Goal: Contribute content: Add original content to the website for others to see

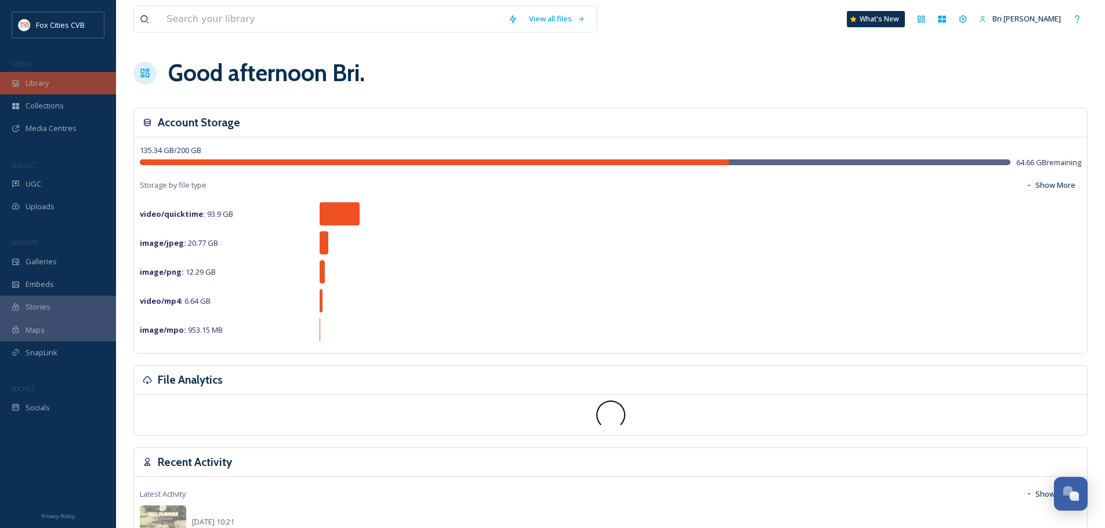
click at [39, 90] on div "Library" at bounding box center [58, 83] width 116 height 23
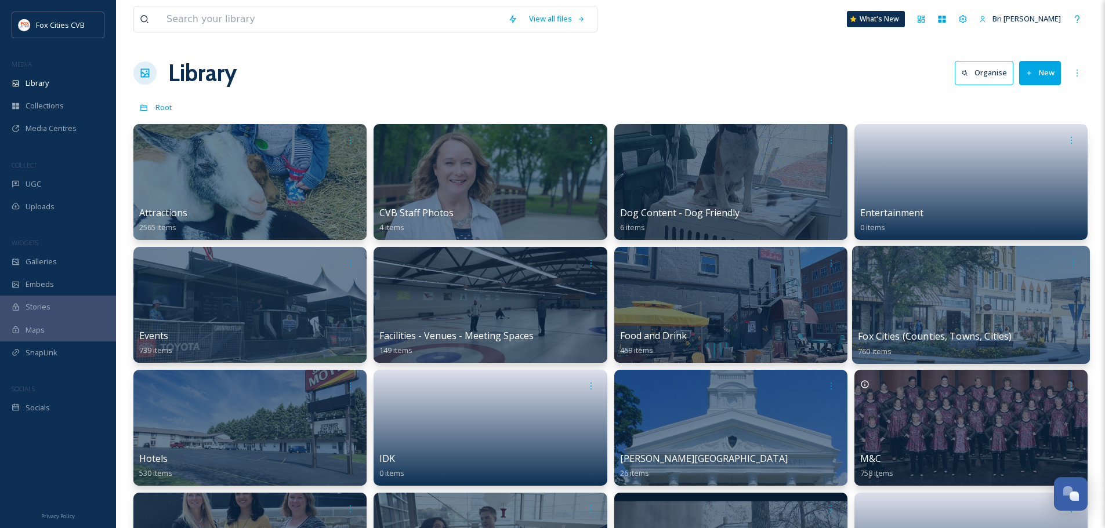
click at [1022, 310] on div at bounding box center [971, 305] width 238 height 118
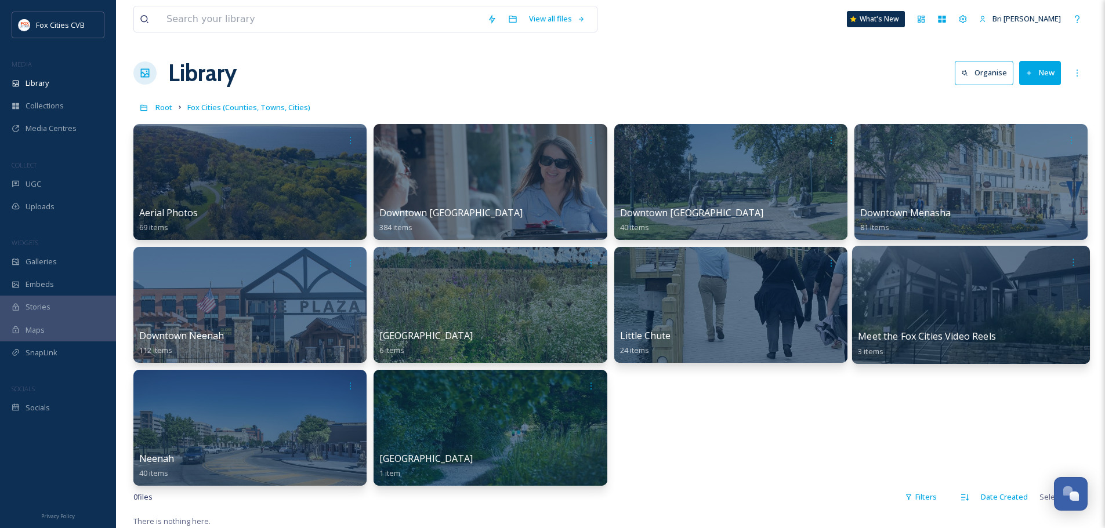
click at [1008, 322] on div at bounding box center [971, 305] width 238 height 118
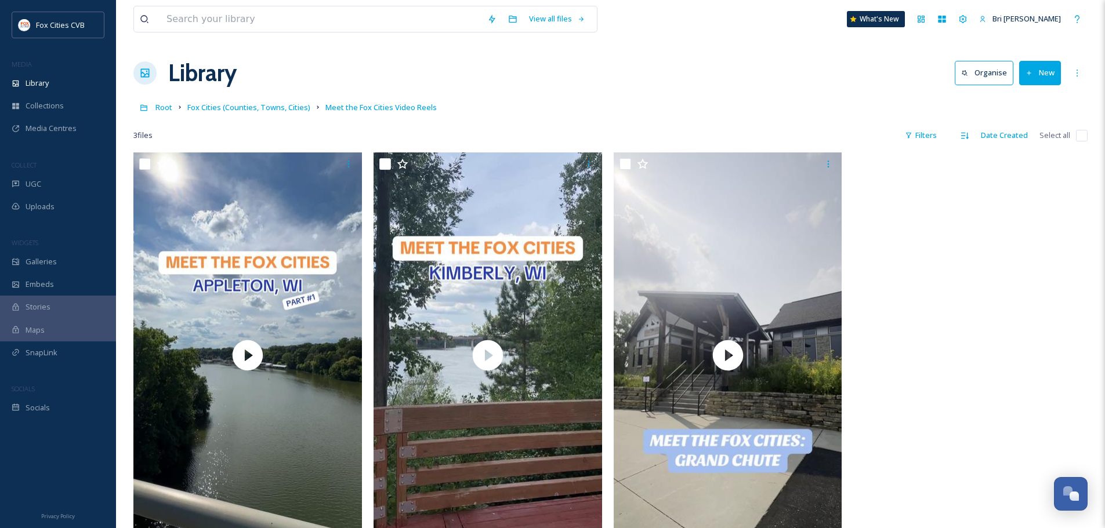
click at [1047, 71] on button "New" at bounding box center [1040, 73] width 42 height 24
click at [1026, 96] on span "File Upload" at bounding box center [1034, 100] width 38 height 11
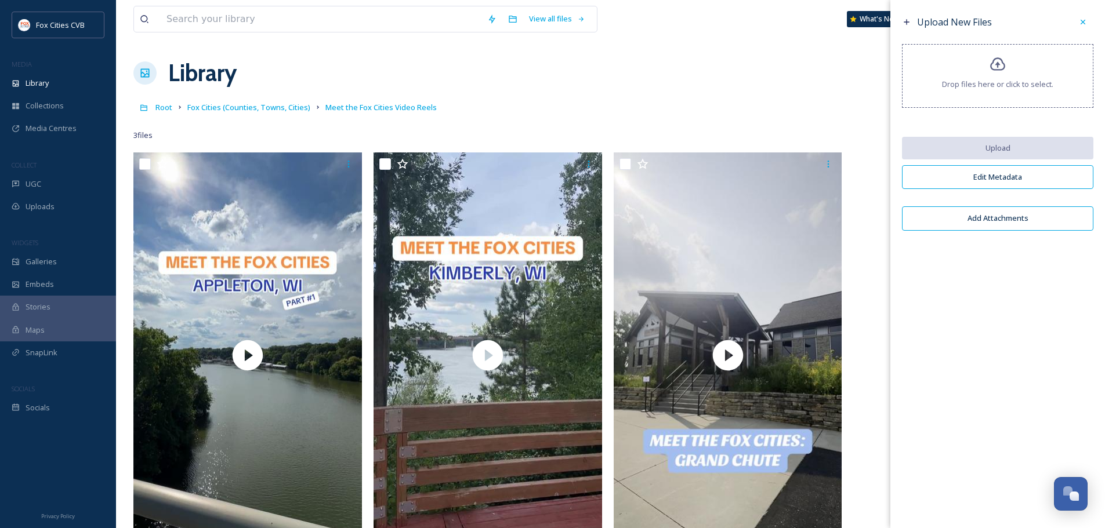
click at [1022, 63] on div "Drop files here or click to select." at bounding box center [997, 76] width 191 height 64
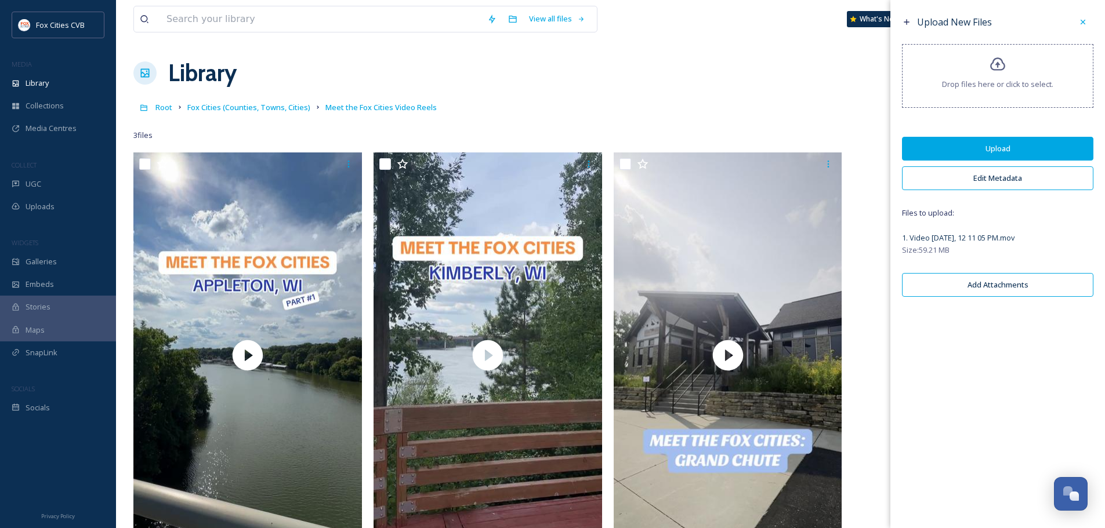
click at [1038, 185] on button "Edit Metadata" at bounding box center [997, 178] width 191 height 24
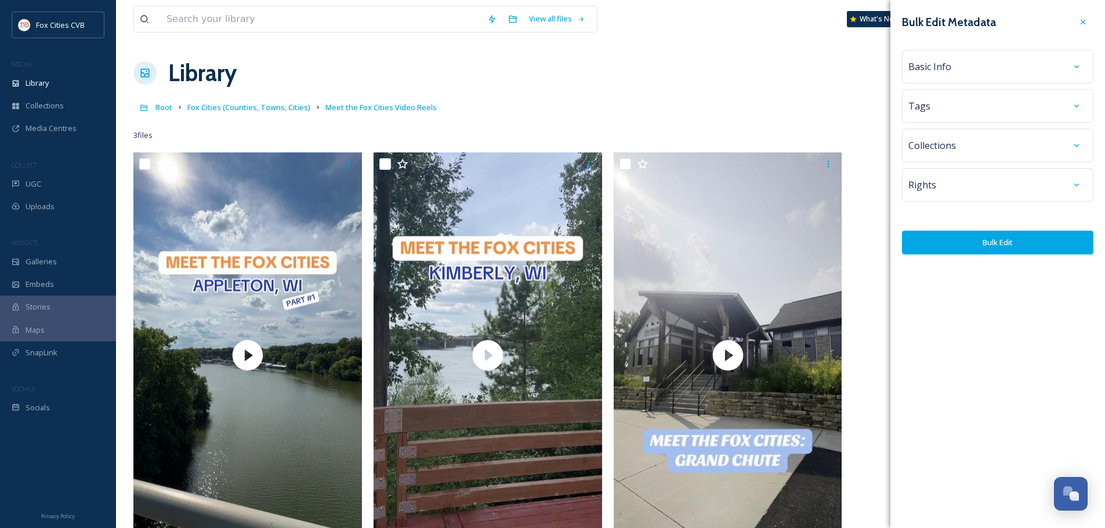
click at [970, 81] on div "Basic Info" at bounding box center [997, 67] width 191 height 34
click at [971, 77] on div "Basic Info" at bounding box center [997, 67] width 191 height 34
click at [1069, 67] on div at bounding box center [1076, 66] width 21 height 21
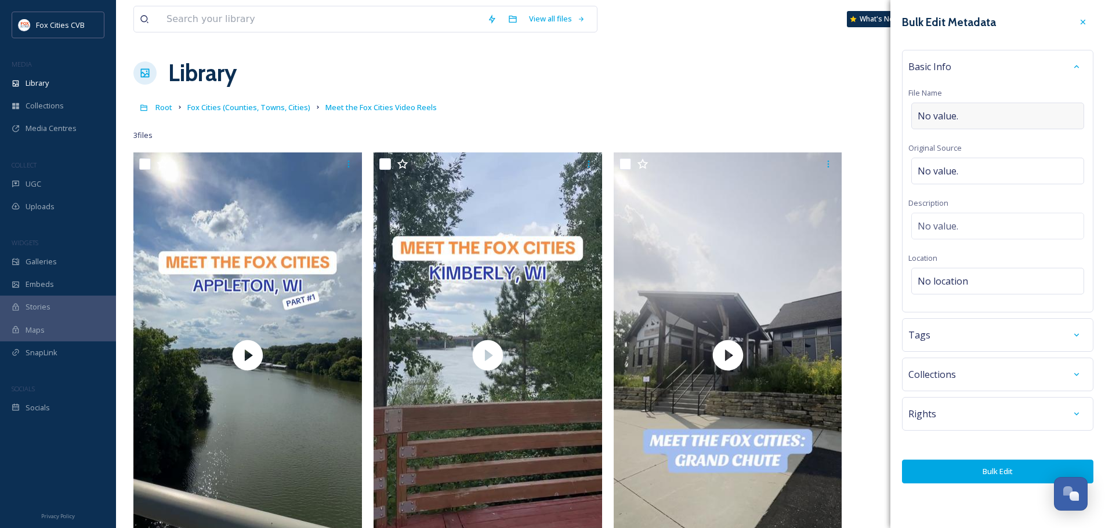
click at [989, 110] on div "No value." at bounding box center [997, 116] width 173 height 27
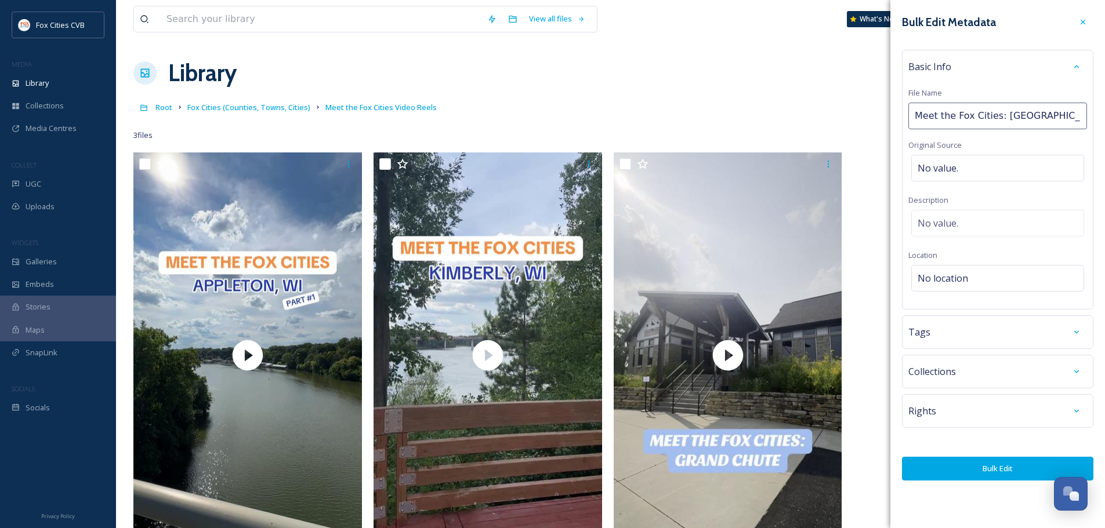
type input "Meet the Fox Cities: [GEOGRAPHIC_DATA] (pt. 2)"
click at [998, 281] on div "No location" at bounding box center [997, 278] width 173 height 27
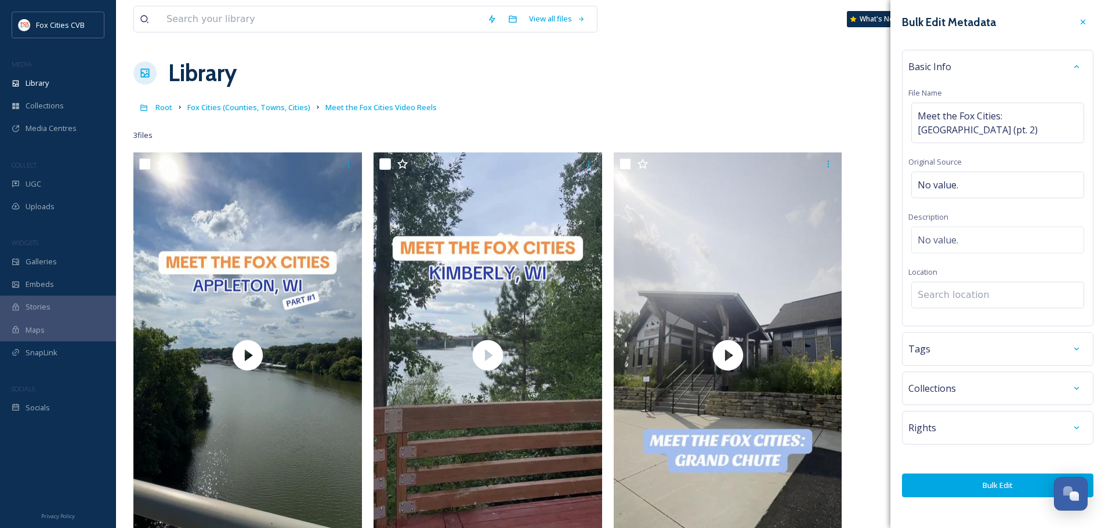
click at [997, 282] on input at bounding box center [998, 295] width 172 height 26
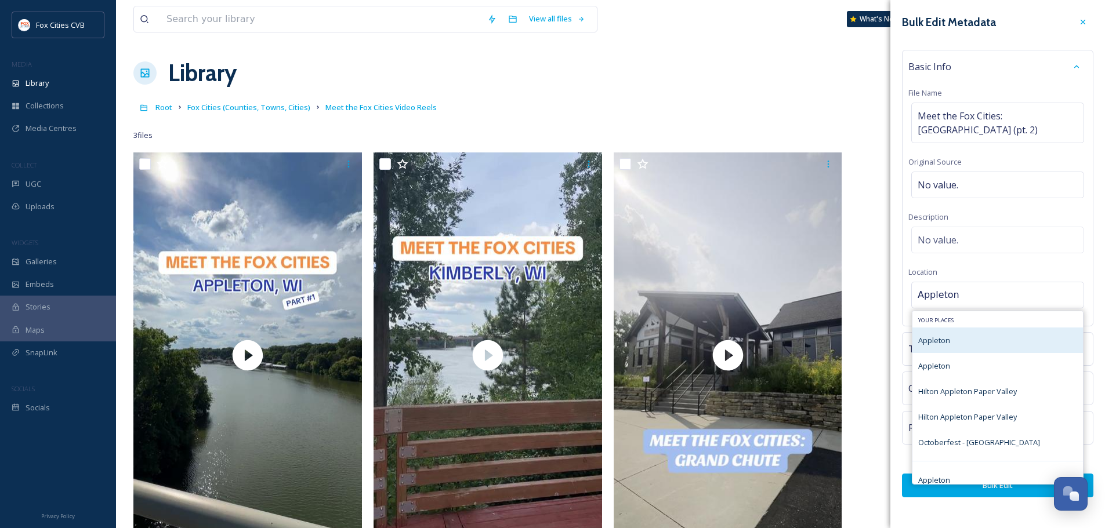
type input "Appleton"
click at [963, 330] on div "Appleton" at bounding box center [997, 341] width 170 height 26
click at [920, 333] on div "Appleton" at bounding box center [934, 340] width 32 height 14
click at [936, 335] on span "Appleton" at bounding box center [934, 340] width 32 height 10
click at [979, 332] on div "Appleton" at bounding box center [997, 341] width 170 height 26
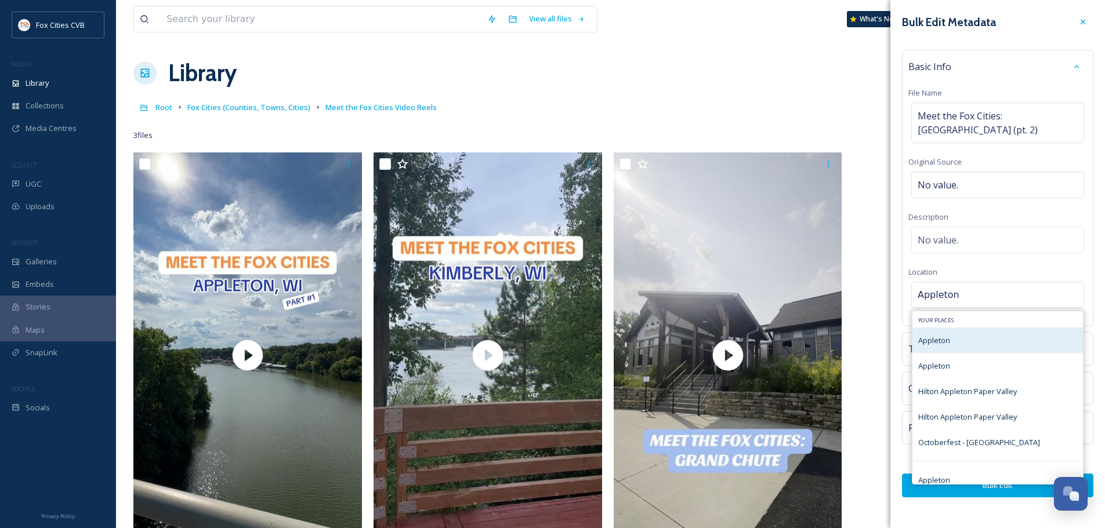
click at [975, 331] on div "Appleton" at bounding box center [997, 341] width 170 height 26
click at [974, 331] on div "Appleton" at bounding box center [997, 341] width 170 height 26
click at [974, 330] on div "Appleton" at bounding box center [997, 341] width 170 height 26
drag, startPoint x: 974, startPoint y: 330, endPoint x: 972, endPoint y: 348, distance: 18.7
click at [975, 330] on div "Appleton" at bounding box center [997, 341] width 170 height 26
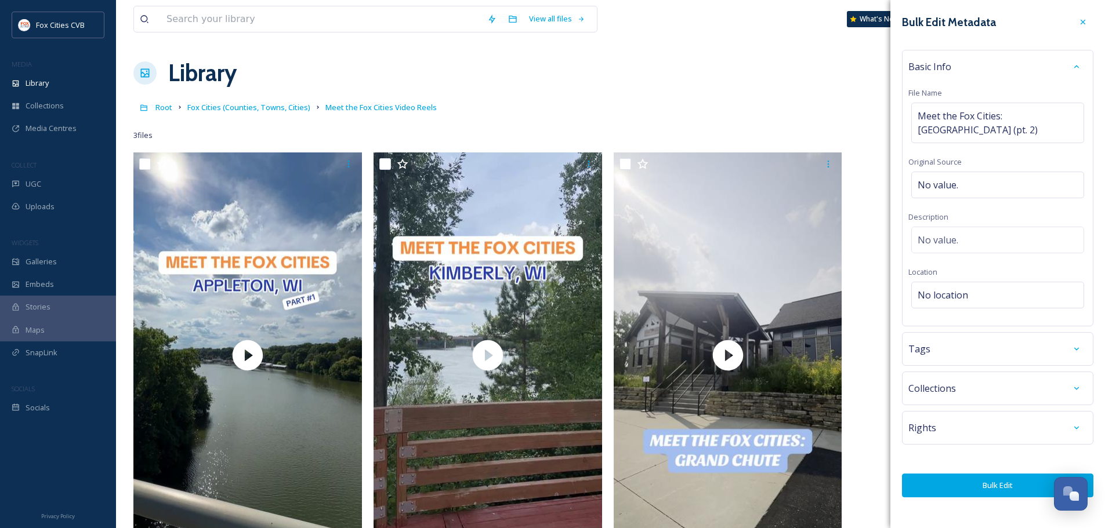
click at [942, 482] on button "Bulk Edit" at bounding box center [997, 486] width 191 height 24
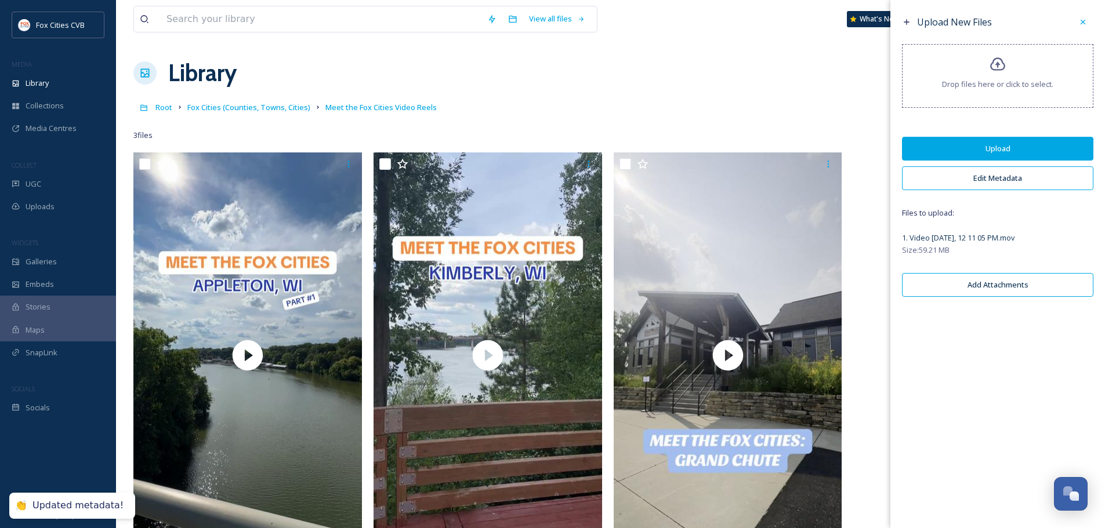
click at [994, 151] on button "Upload" at bounding box center [997, 149] width 191 height 24
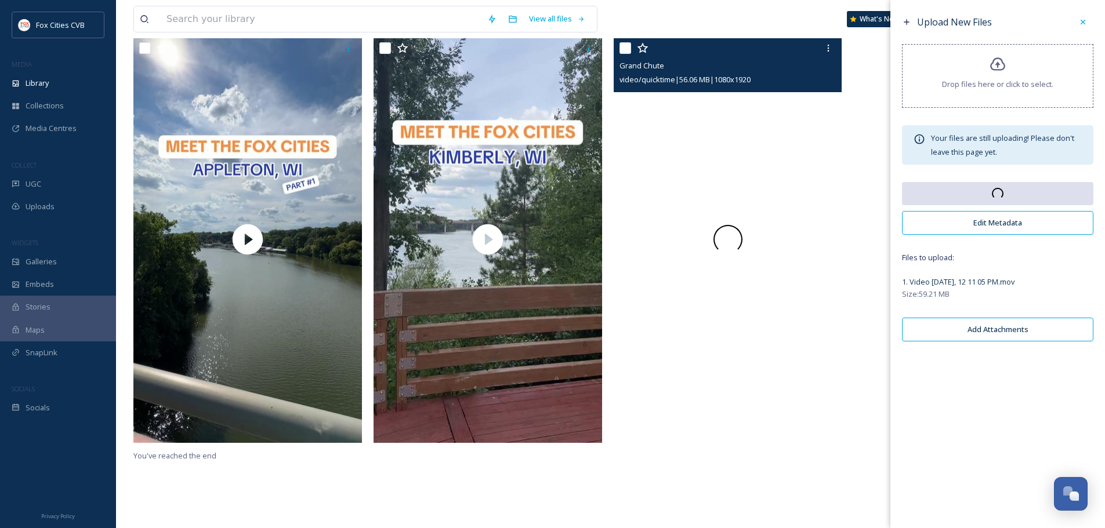
scroll to position [153, 0]
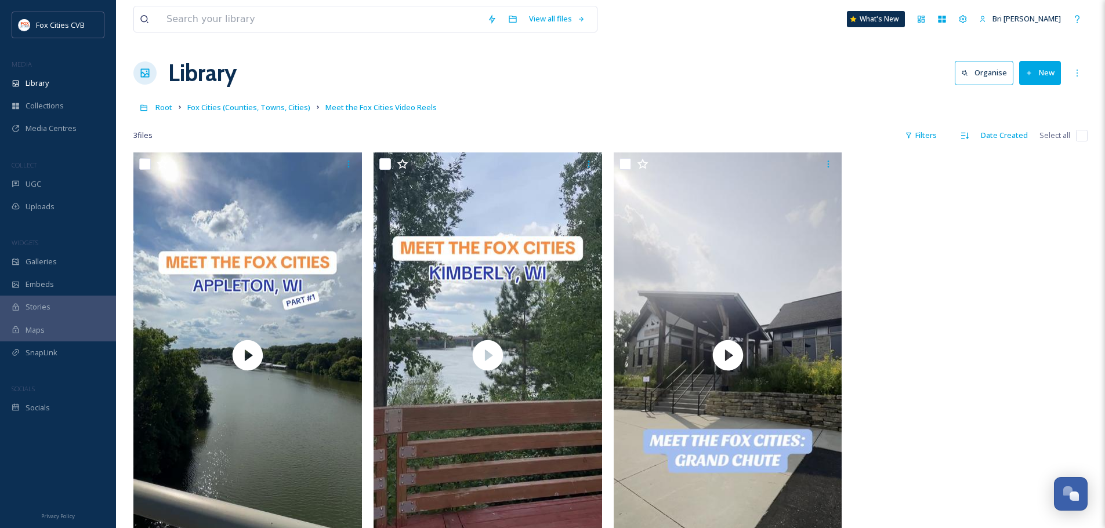
click at [1036, 76] on button "New" at bounding box center [1040, 73] width 42 height 24
click at [1031, 100] on span "File Upload" at bounding box center [1034, 100] width 38 height 11
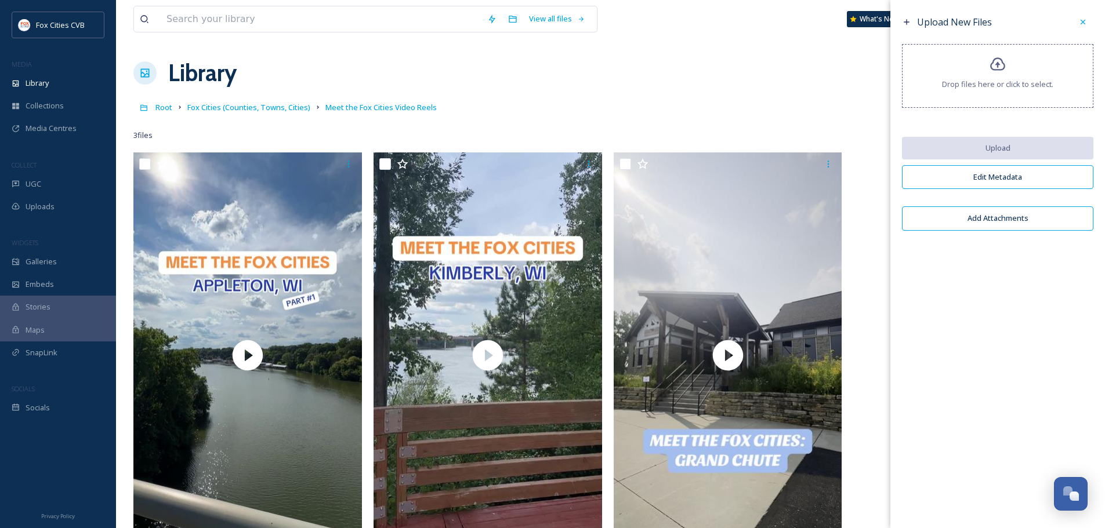
click at [984, 67] on div "Drop files here or click to select." at bounding box center [997, 76] width 191 height 64
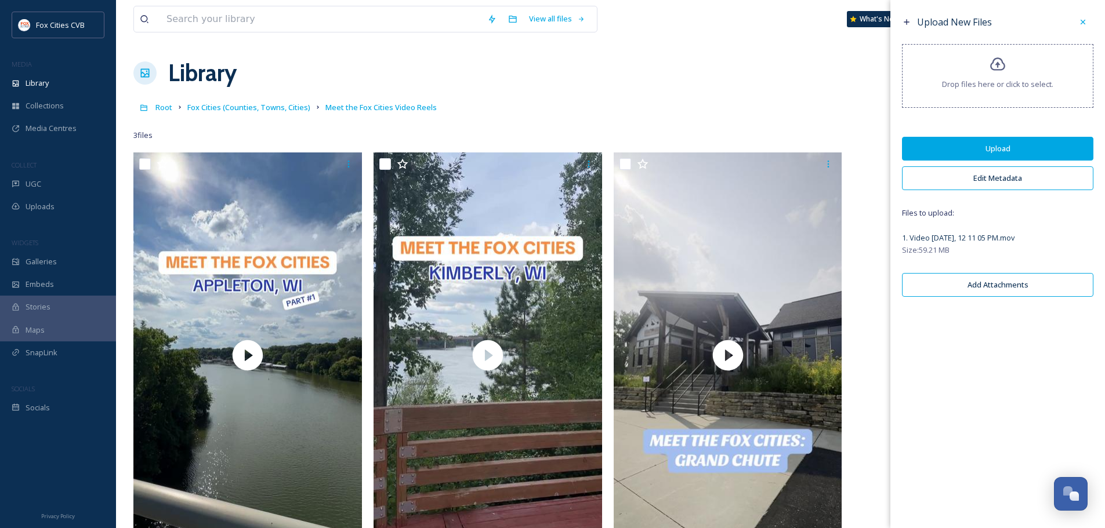
click at [913, 180] on button "Edit Metadata" at bounding box center [997, 178] width 191 height 24
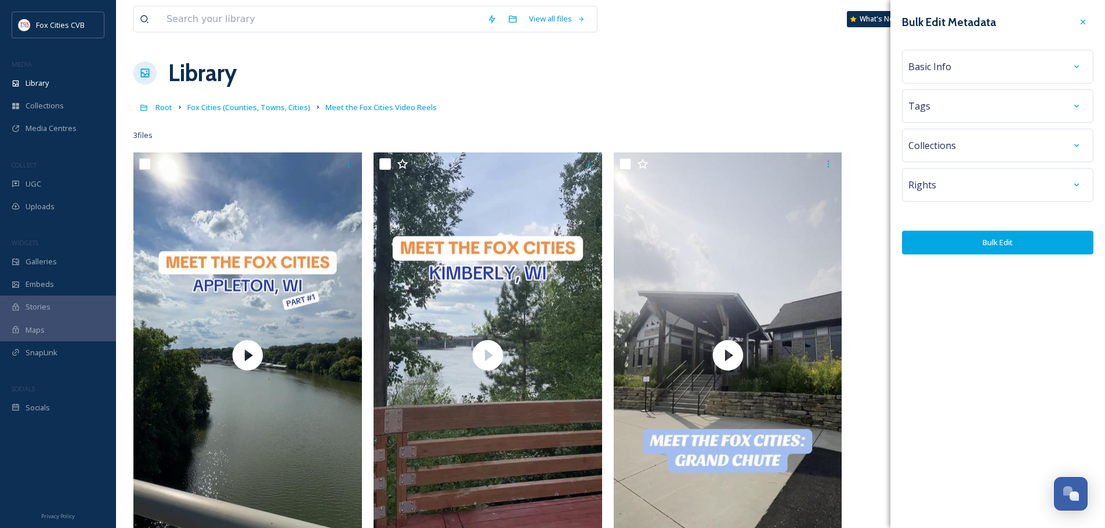
click at [930, 71] on span "Basic Info" at bounding box center [929, 67] width 43 height 14
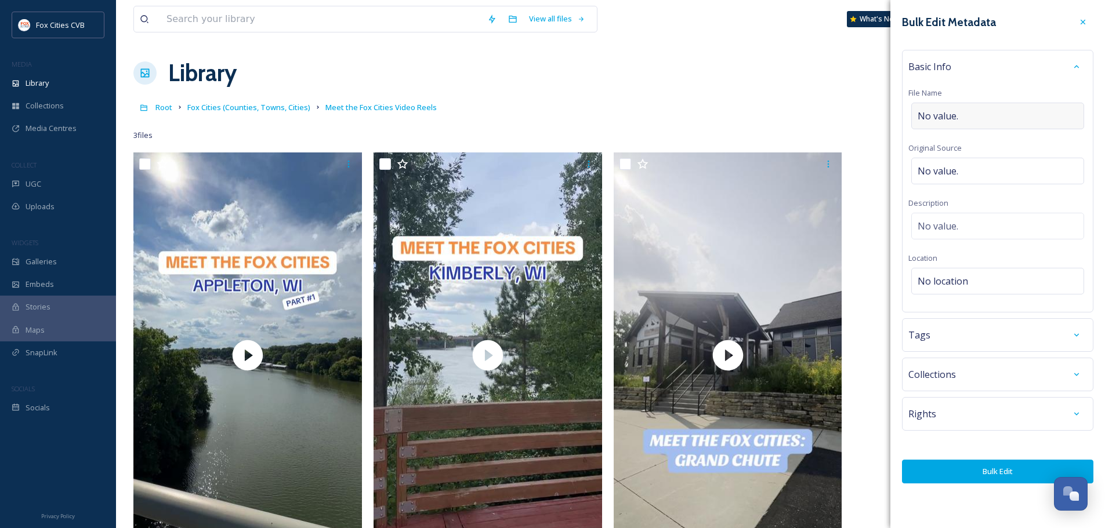
click at [949, 122] on div "No value." at bounding box center [997, 116] width 173 height 27
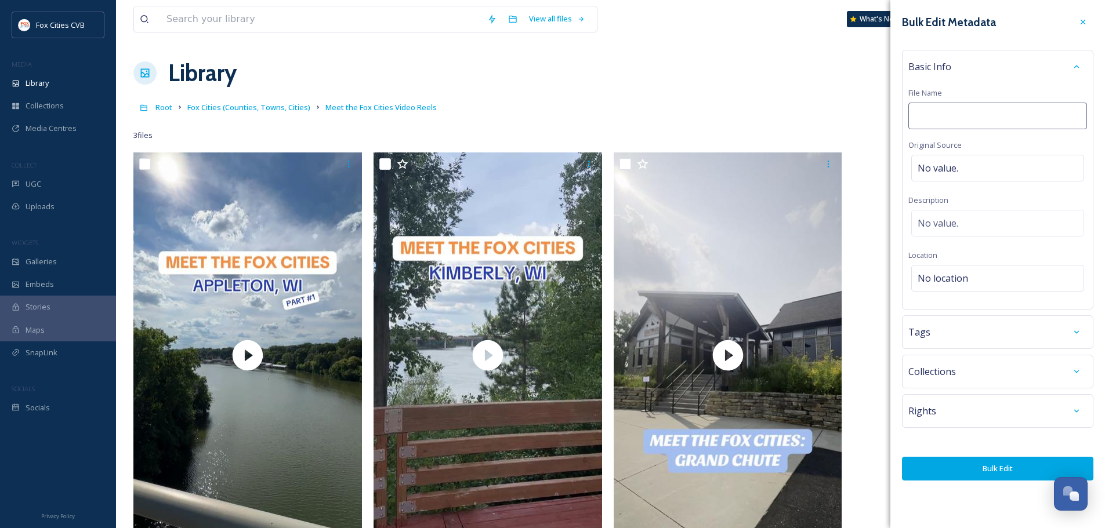
type input "A"
type input "Meet the Fox Cities: [GEOGRAPHIC_DATA] (pt. 2)"
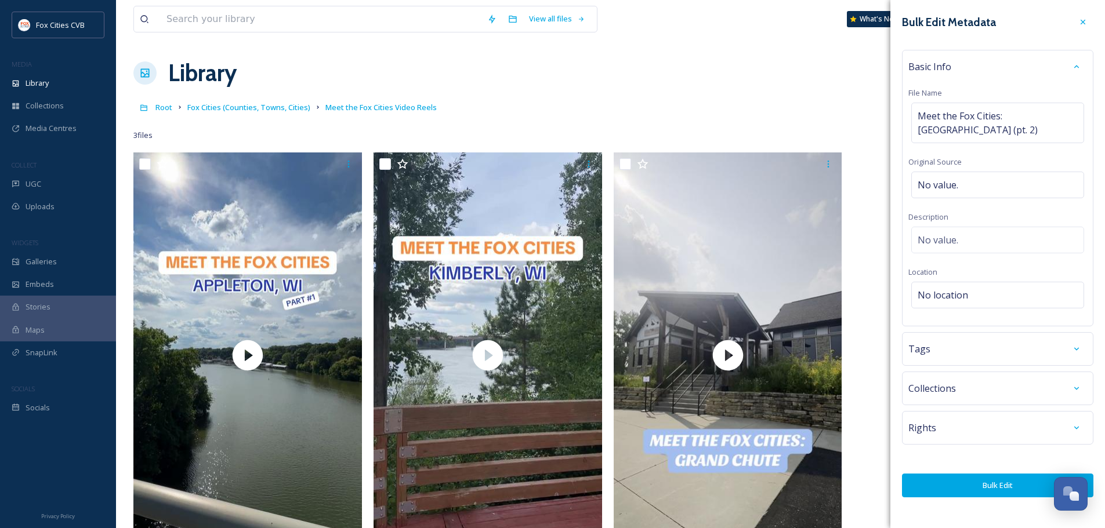
click at [1004, 474] on button "Bulk Edit" at bounding box center [997, 486] width 191 height 24
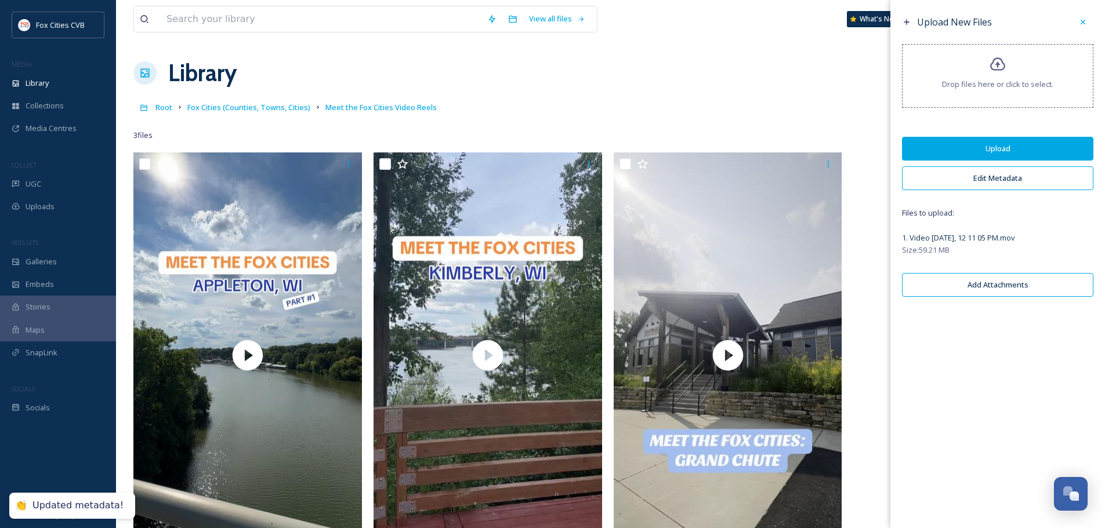
click at [971, 183] on button "Edit Metadata" at bounding box center [997, 178] width 191 height 24
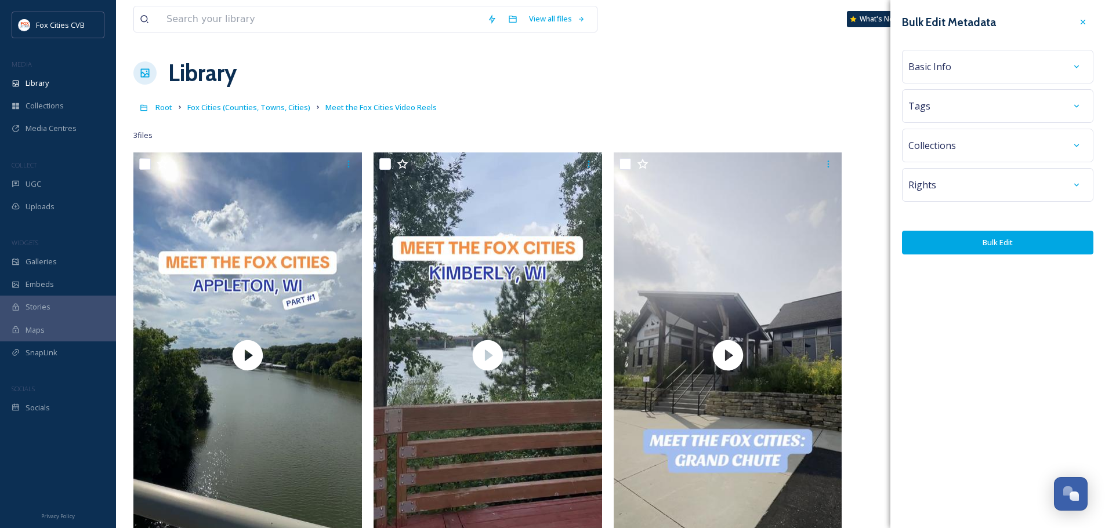
click at [949, 75] on div "Basic Info" at bounding box center [997, 66] width 179 height 21
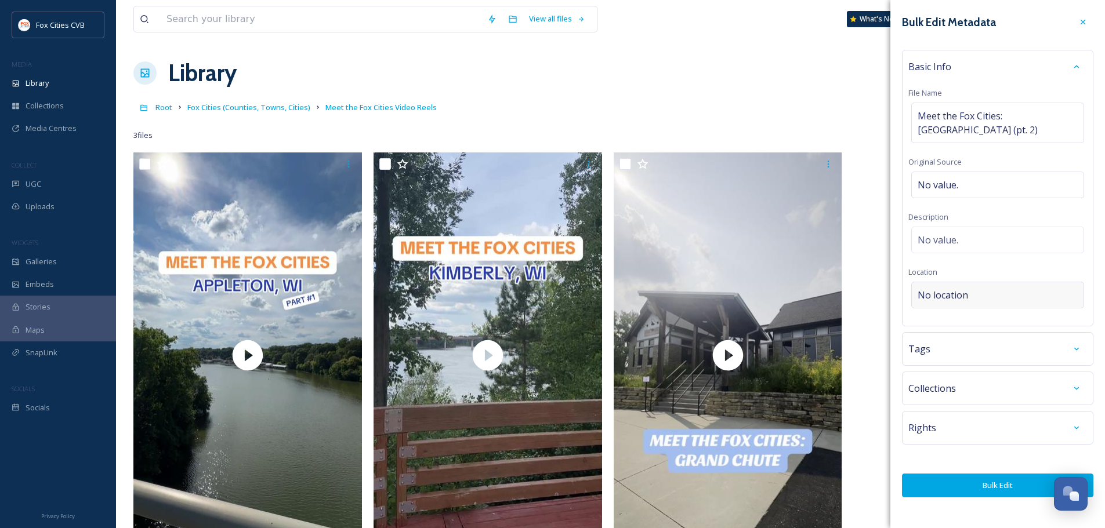
click at [943, 288] on span "No location" at bounding box center [942, 295] width 50 height 14
click at [943, 286] on input at bounding box center [998, 295] width 172 height 26
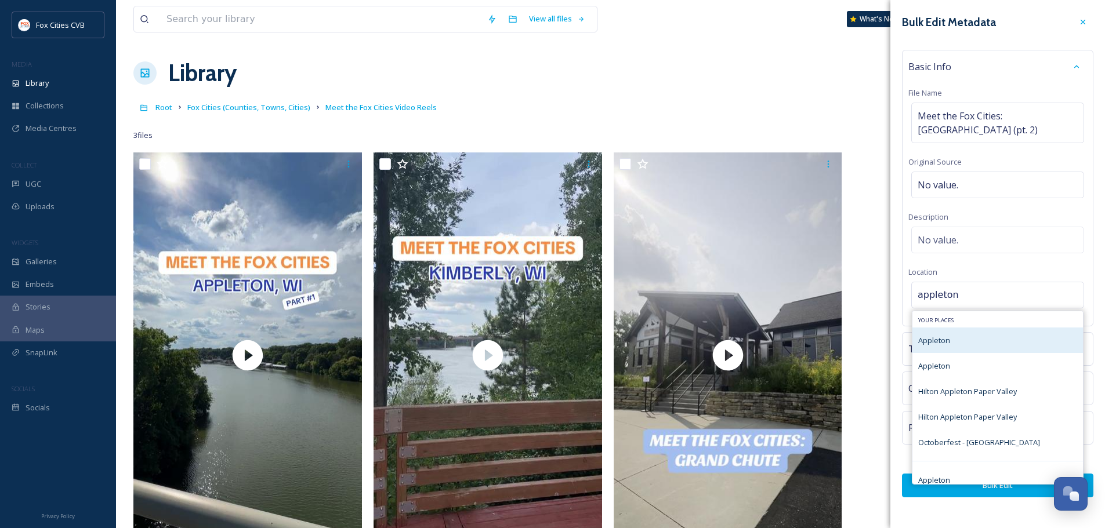
type input "appleton"
click at [959, 329] on div "Appleton" at bounding box center [997, 341] width 170 height 26
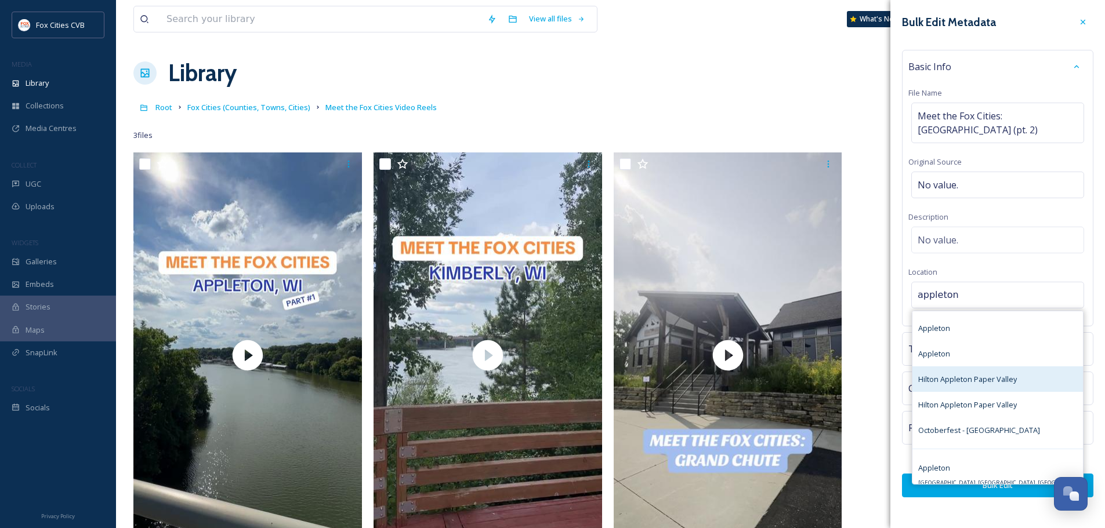
scroll to position [23, 0]
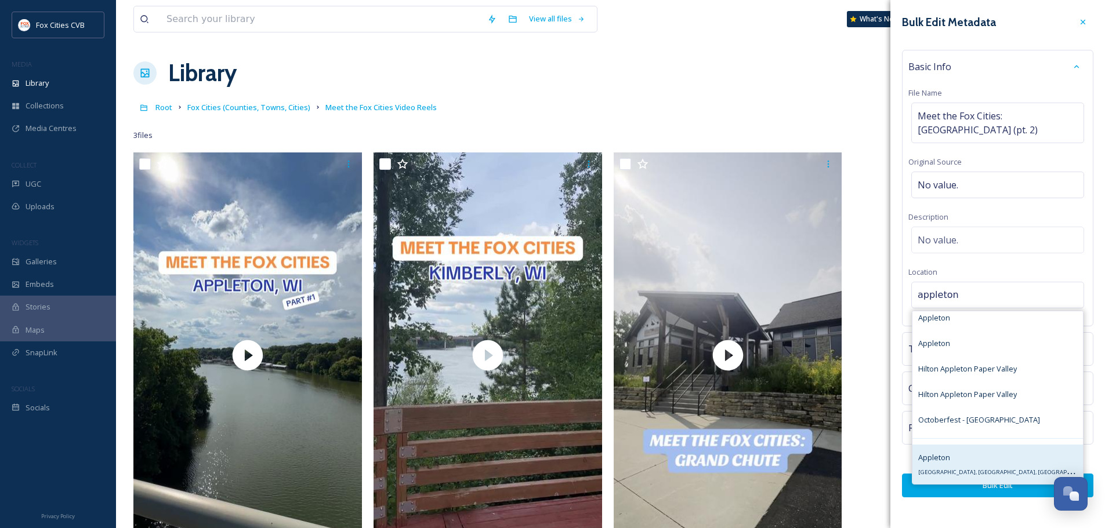
click at [949, 452] on span "Appleton" at bounding box center [934, 457] width 32 height 10
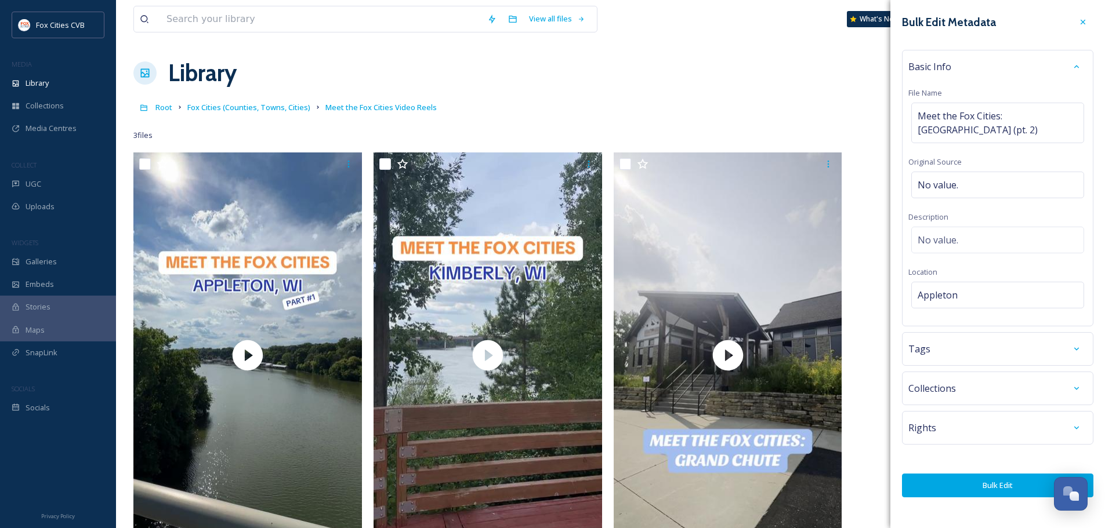
click at [983, 474] on button "Bulk Edit" at bounding box center [997, 486] width 191 height 24
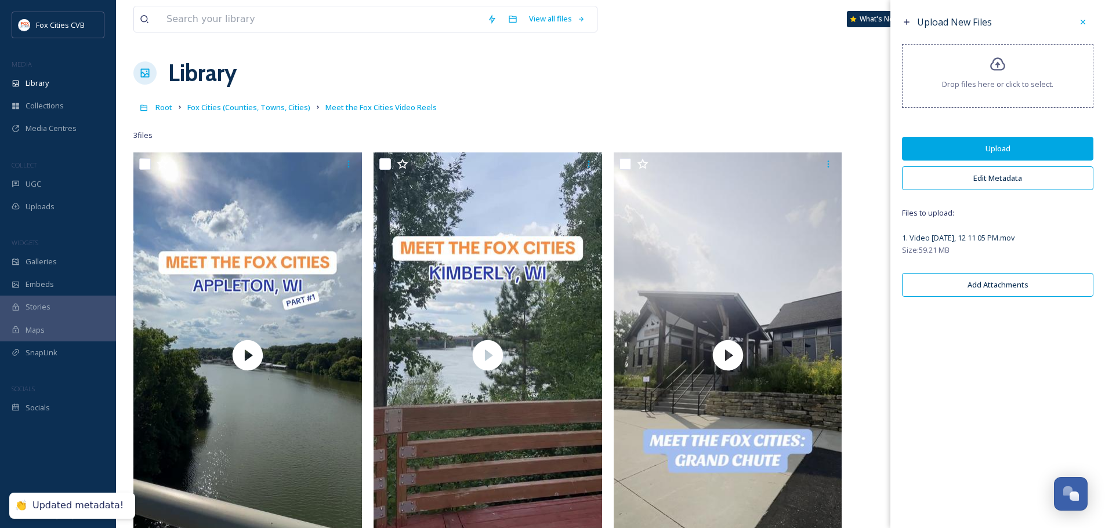
click at [953, 147] on button "Upload" at bounding box center [997, 149] width 191 height 24
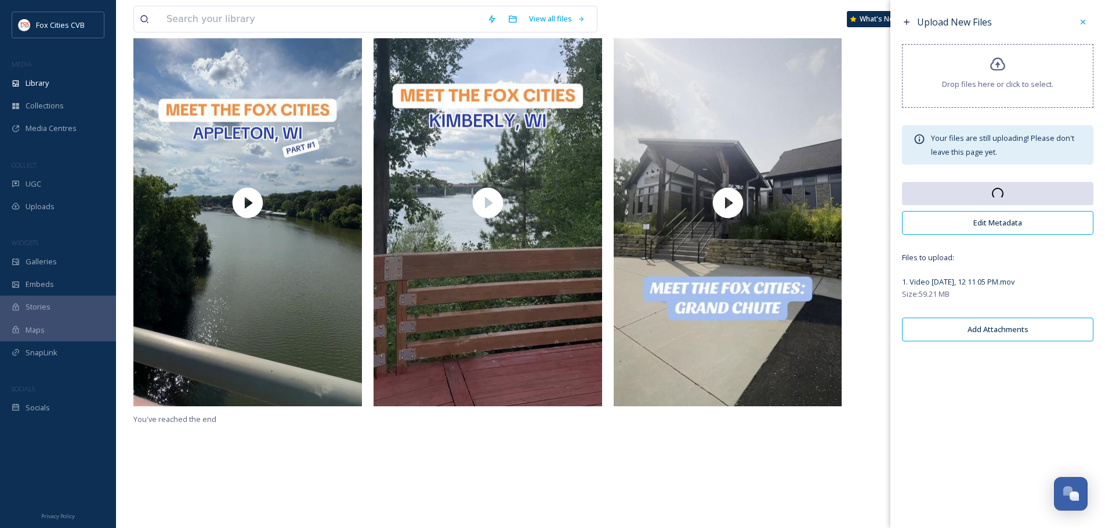
scroll to position [0, 0]
